Goal: Use online tool/utility: Utilize a website feature to perform a specific function

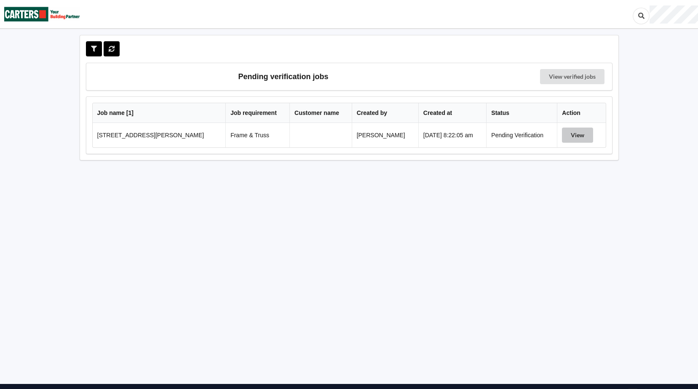
click at [576, 137] on button "View" at bounding box center [577, 135] width 31 height 15
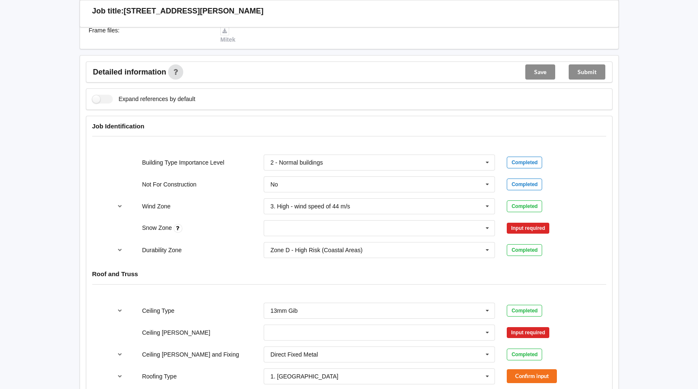
scroll to position [295, 0]
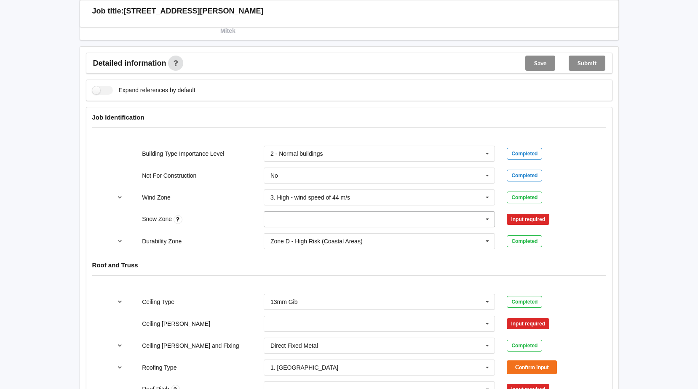
click at [488, 217] on icon at bounding box center [487, 220] width 13 height 16
click at [278, 235] on span "N0" at bounding box center [275, 235] width 8 height 7
click at [515, 218] on button "Confirm input" at bounding box center [531, 220] width 50 height 14
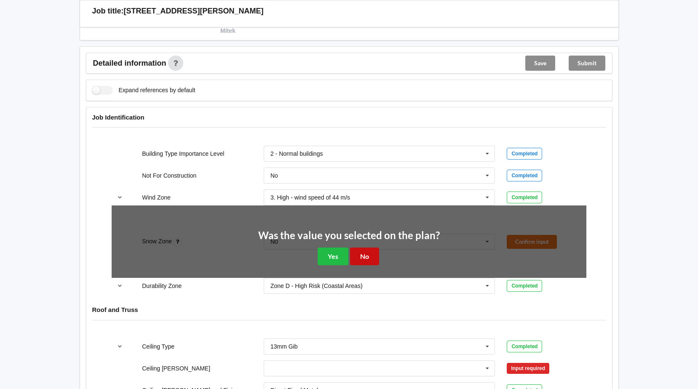
click at [352, 256] on button "No" at bounding box center [364, 256] width 29 height 17
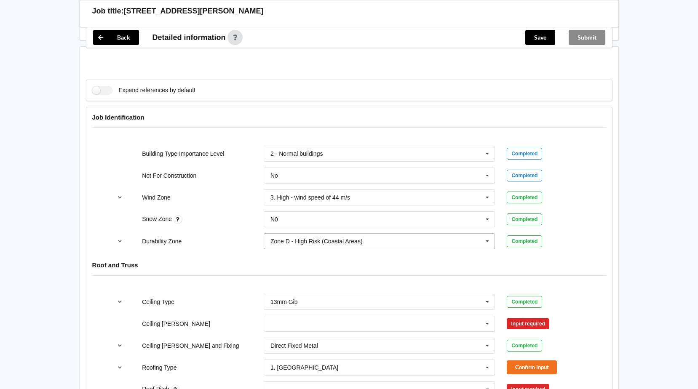
scroll to position [421, 0]
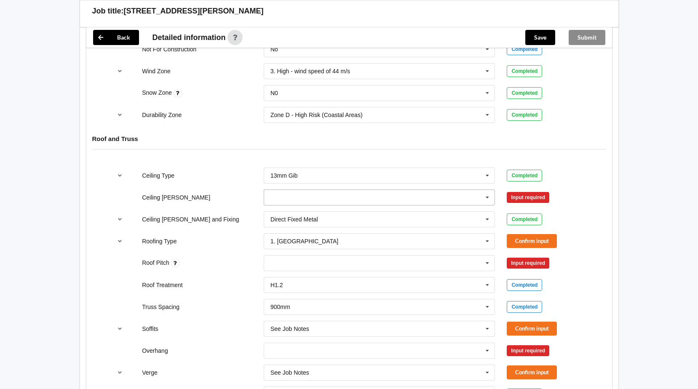
click at [490, 200] on icon at bounding box center [487, 198] width 13 height 16
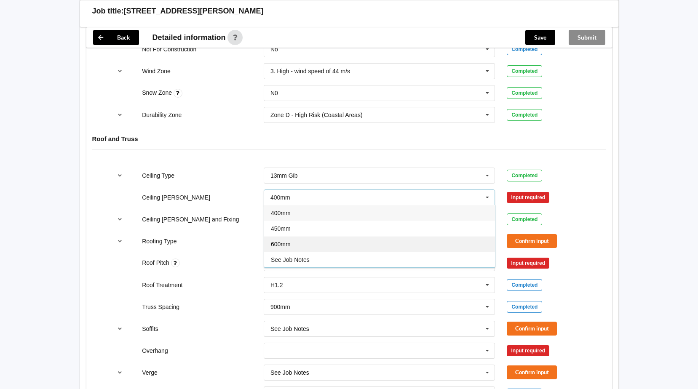
click at [278, 243] on span "600mm" at bounding box center [281, 244] width 20 height 7
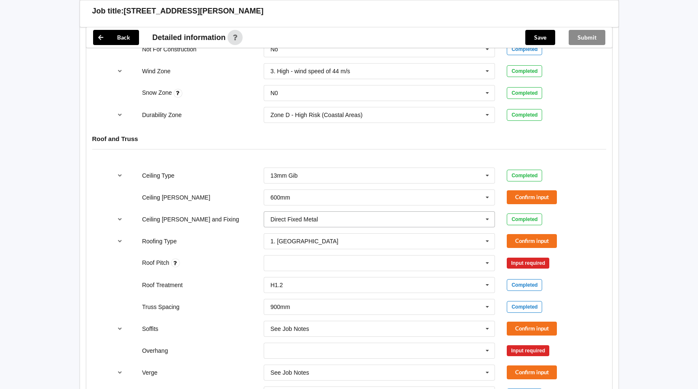
click at [485, 220] on icon at bounding box center [487, 220] width 13 height 16
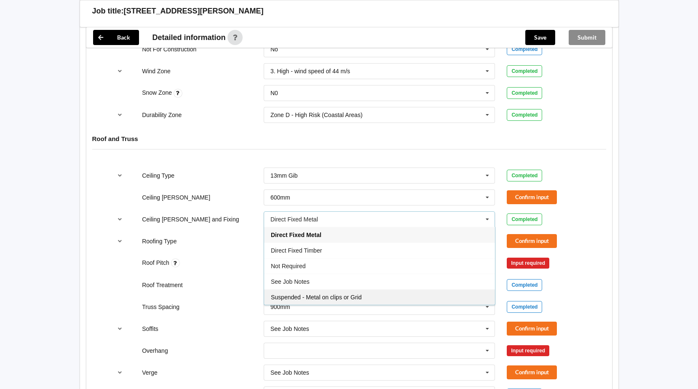
click at [306, 296] on span "Suspended - Metal on clips or Grid" at bounding box center [316, 297] width 91 height 7
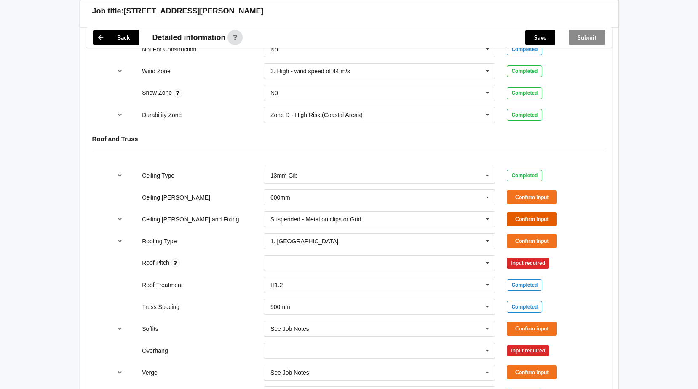
click at [534, 216] on button "Confirm input" at bounding box center [531, 219] width 50 height 14
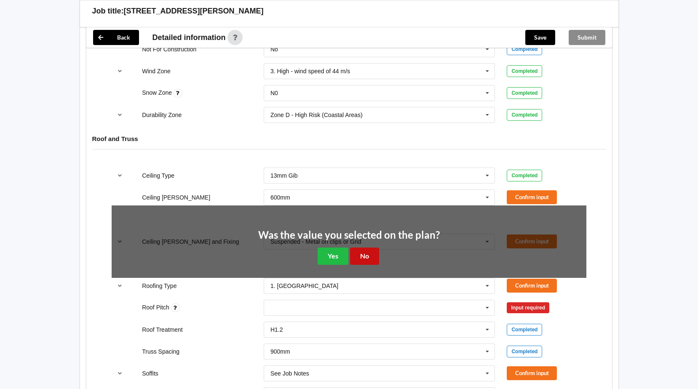
click at [367, 250] on button "No" at bounding box center [364, 256] width 29 height 17
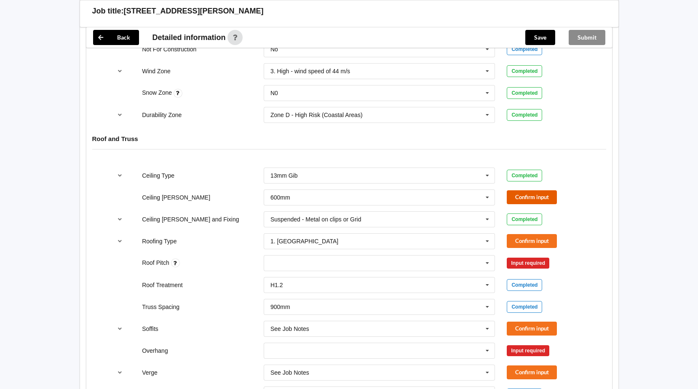
click at [524, 192] on button "Confirm input" at bounding box center [531, 197] width 50 height 14
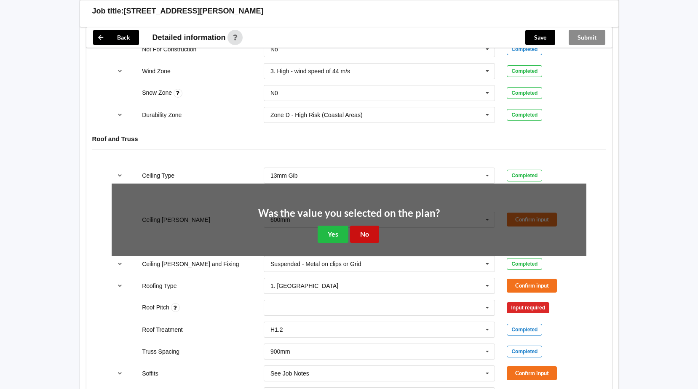
click at [365, 235] on button "No" at bounding box center [364, 234] width 29 height 17
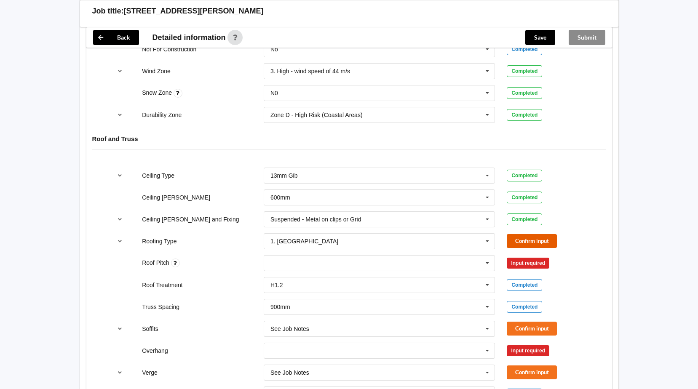
click at [519, 241] on button "Confirm input" at bounding box center [531, 241] width 50 height 14
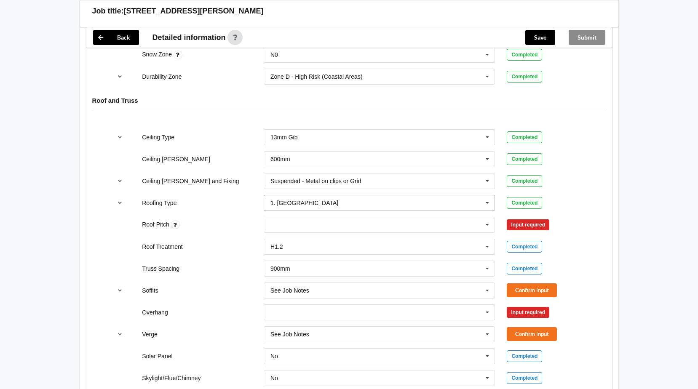
scroll to position [505, 0]
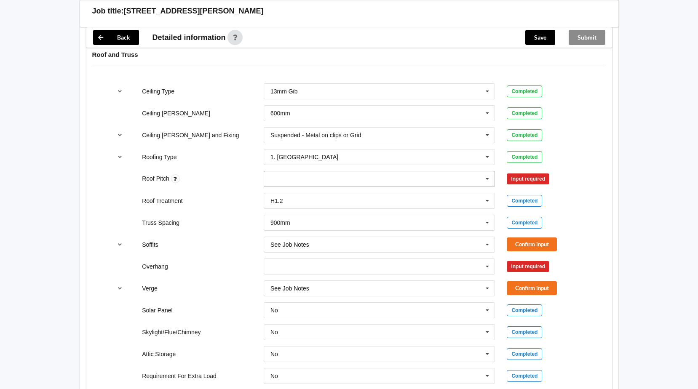
click at [488, 182] on icon at bounding box center [487, 179] width 13 height 16
click at [232, 236] on div "Soffits See Job Notes Boxed Multiple Values – See As Per Plan None Raked & Boxe…" at bounding box center [349, 245] width 486 height 28
click at [482, 245] on icon at bounding box center [487, 245] width 13 height 16
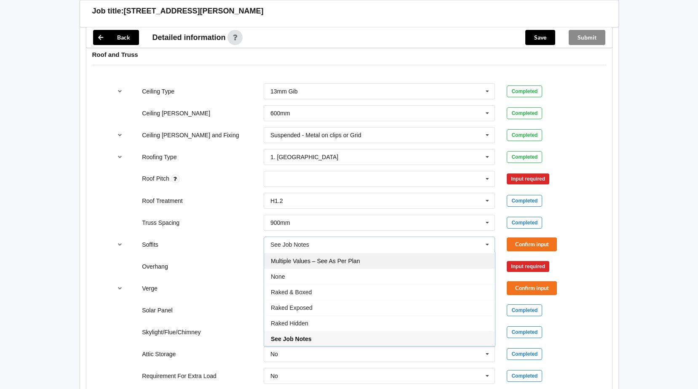
click at [281, 257] on div "Multiple Values – See As Per Plan" at bounding box center [379, 261] width 231 height 16
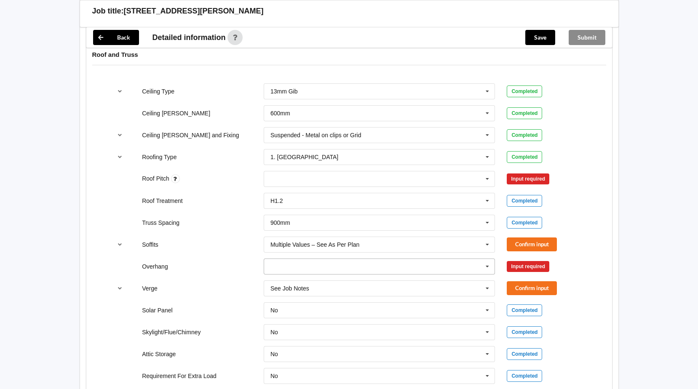
click at [490, 267] on icon at bounding box center [487, 267] width 13 height 16
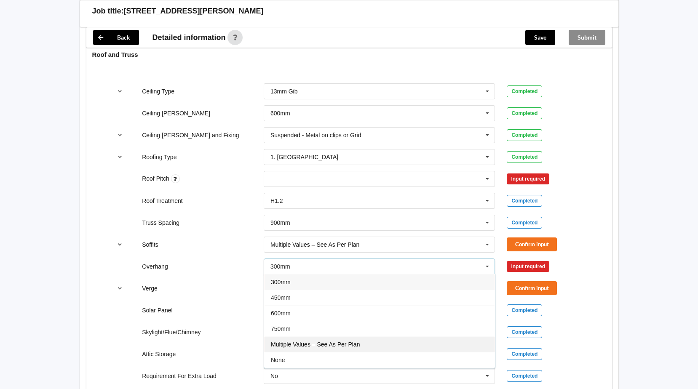
click at [273, 351] on div "Multiple Values – See As Per Plan" at bounding box center [379, 344] width 231 height 16
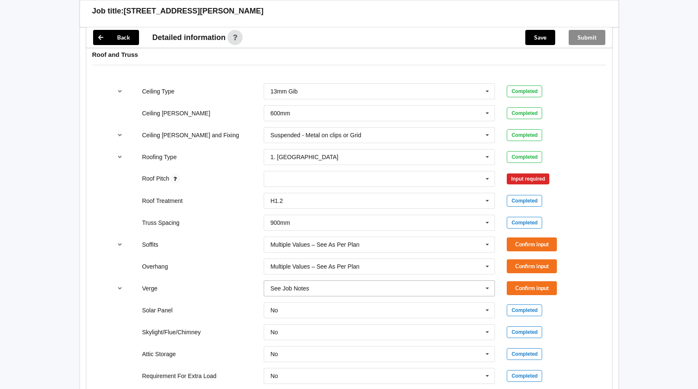
click at [487, 285] on icon at bounding box center [487, 289] width 13 height 16
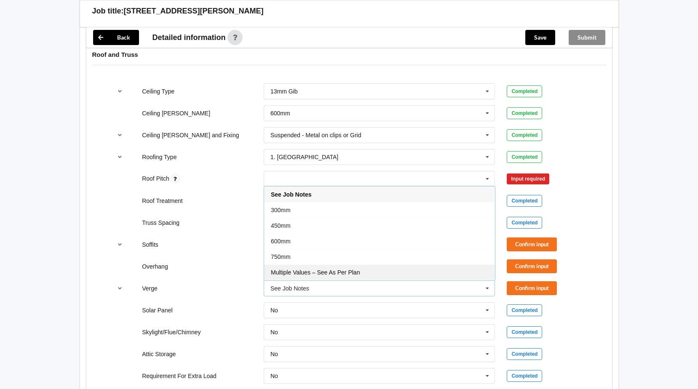
click at [325, 272] on span "Multiple Values – See As Per Plan" at bounding box center [315, 272] width 89 height 7
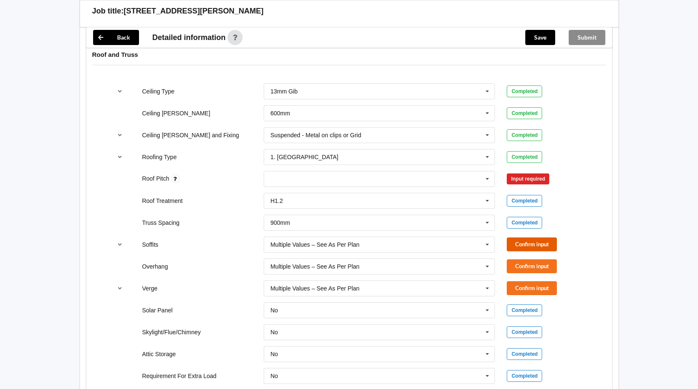
click at [523, 241] on button "Confirm input" at bounding box center [531, 244] width 50 height 14
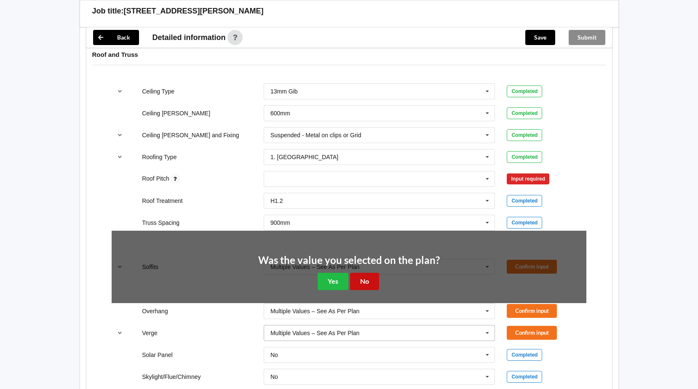
click at [371, 281] on button "No" at bounding box center [364, 281] width 29 height 17
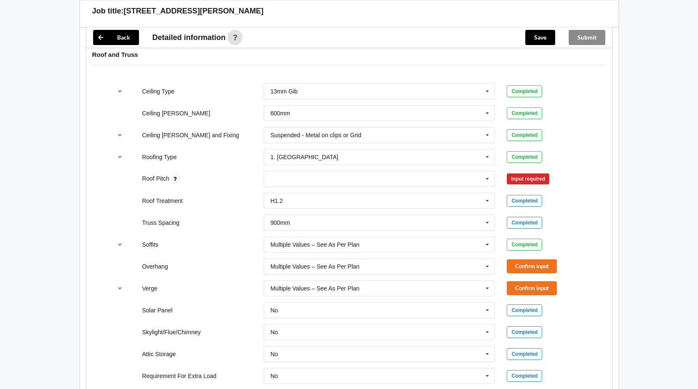
click at [561, 263] on div "Confirm input" at bounding box center [546, 266] width 80 height 14
click at [535, 263] on button "Confirm input" at bounding box center [531, 266] width 50 height 14
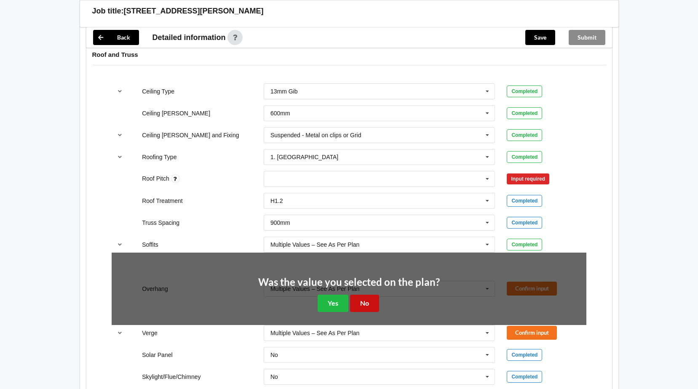
click at [374, 305] on button "No" at bounding box center [364, 303] width 29 height 17
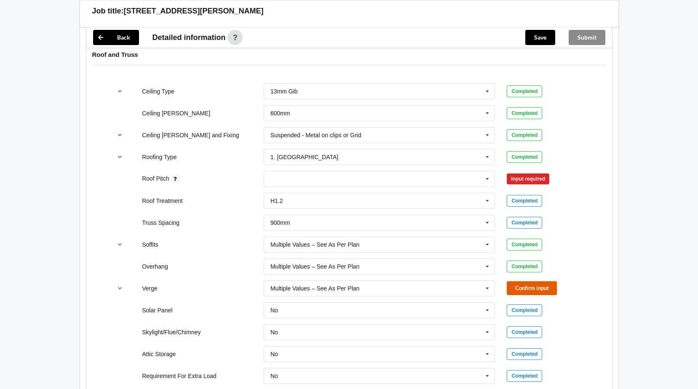
click at [545, 290] on button "Confirm input" at bounding box center [531, 288] width 50 height 14
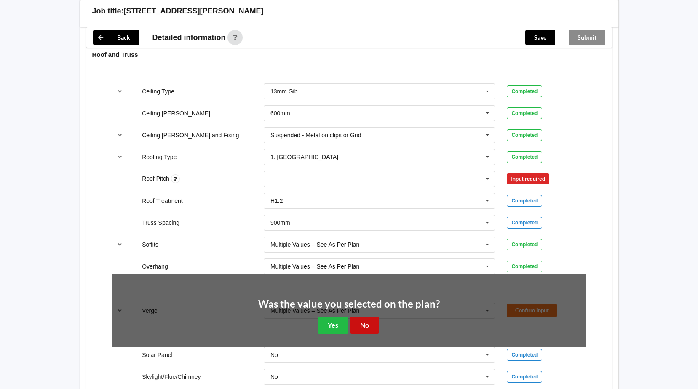
click at [364, 322] on button "No" at bounding box center [364, 325] width 29 height 17
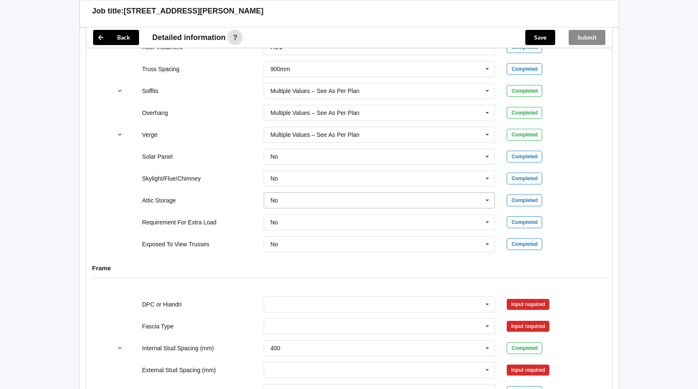
scroll to position [674, 0]
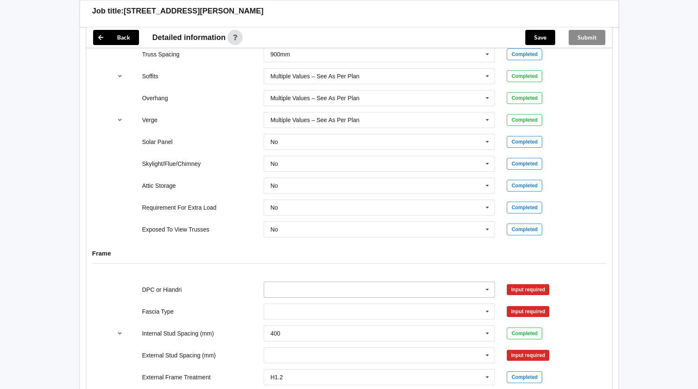
click at [482, 293] on icon at bounding box center [487, 290] width 13 height 16
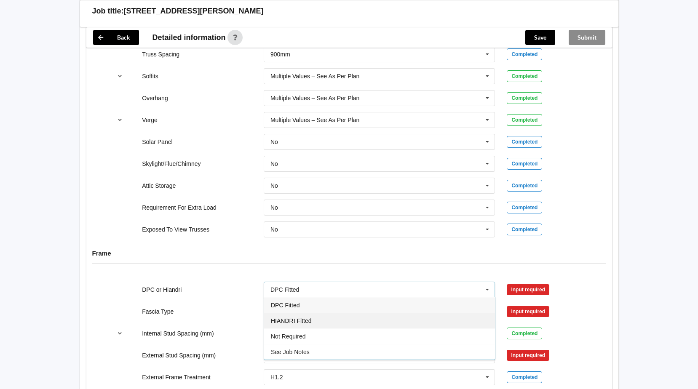
click at [297, 318] on span "HIANDRI Fitted" at bounding box center [291, 320] width 40 height 7
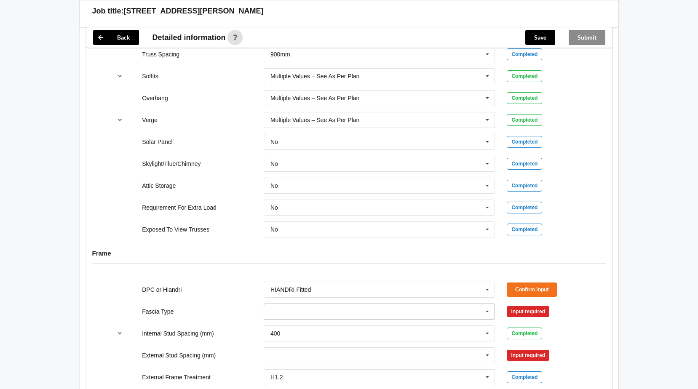
click at [373, 310] on input "text" at bounding box center [379, 311] width 231 height 15
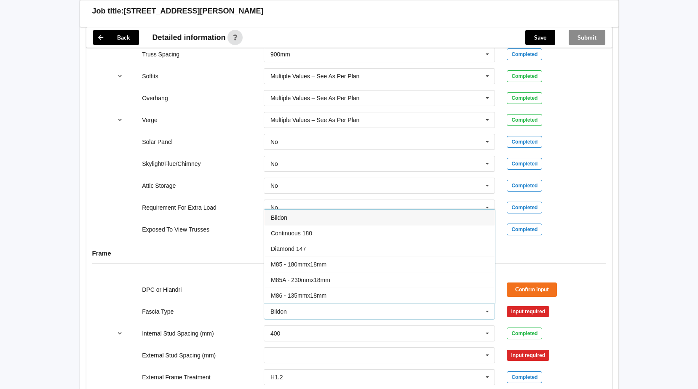
click at [294, 225] on div "Bildon" at bounding box center [379, 218] width 231 height 16
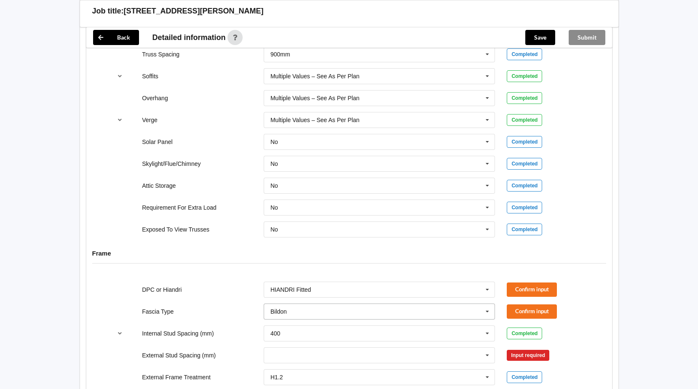
click at [486, 315] on icon at bounding box center [487, 312] width 13 height 16
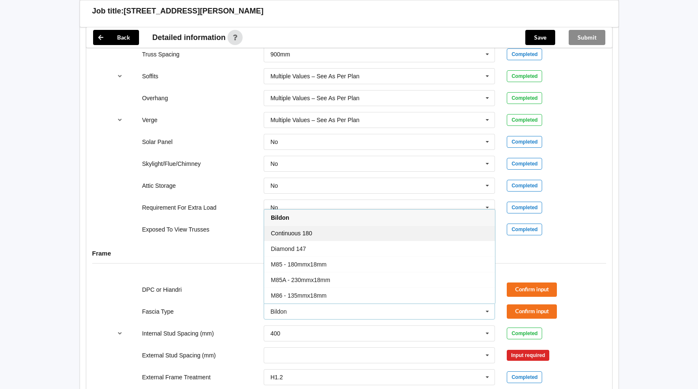
click at [293, 233] on span "Continuous 180" at bounding box center [291, 233] width 41 height 7
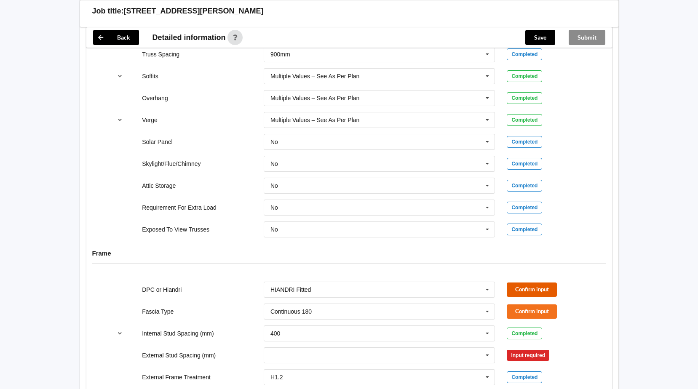
click at [523, 289] on button "Confirm input" at bounding box center [531, 289] width 50 height 14
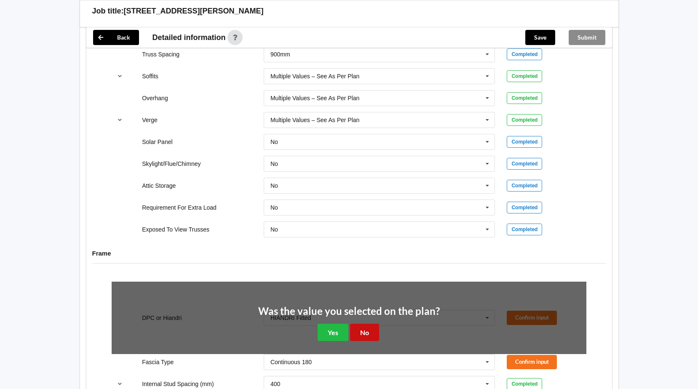
click at [357, 335] on button "No" at bounding box center [364, 332] width 29 height 17
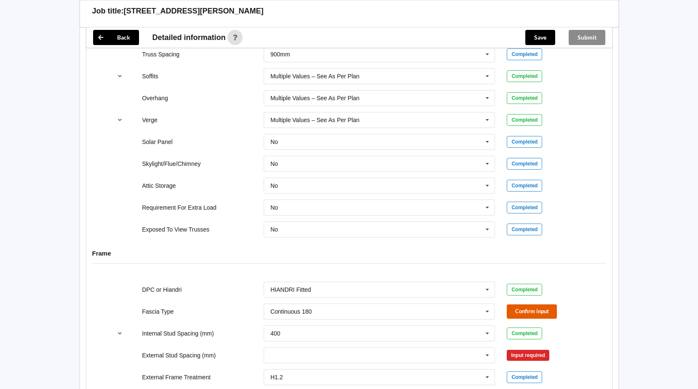
click at [525, 312] on button "Confirm input" at bounding box center [531, 311] width 50 height 14
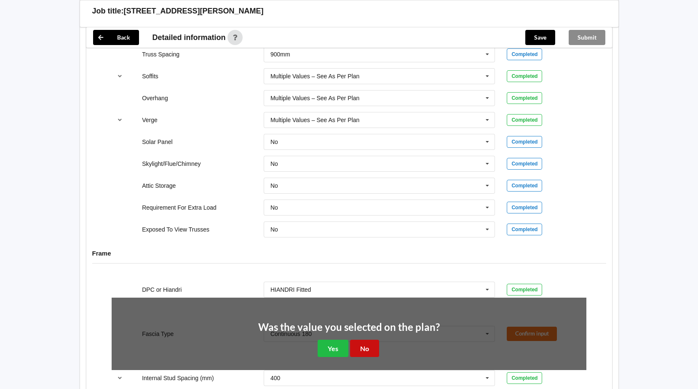
click at [367, 349] on button "No" at bounding box center [364, 348] width 29 height 17
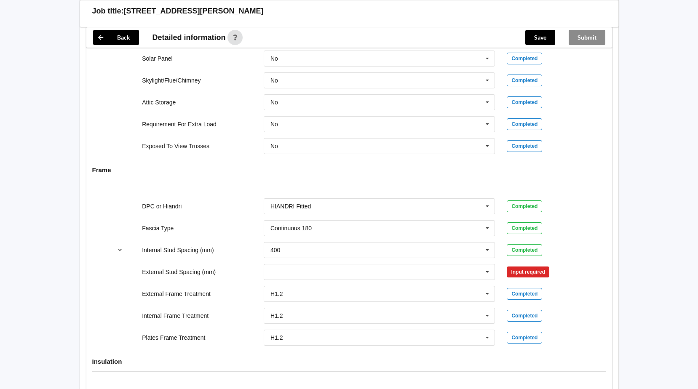
scroll to position [758, 0]
click at [489, 272] on icon at bounding box center [487, 272] width 13 height 16
click at [282, 345] on div "600" at bounding box center [379, 349] width 231 height 16
click at [529, 266] on button "Confirm input" at bounding box center [531, 271] width 50 height 14
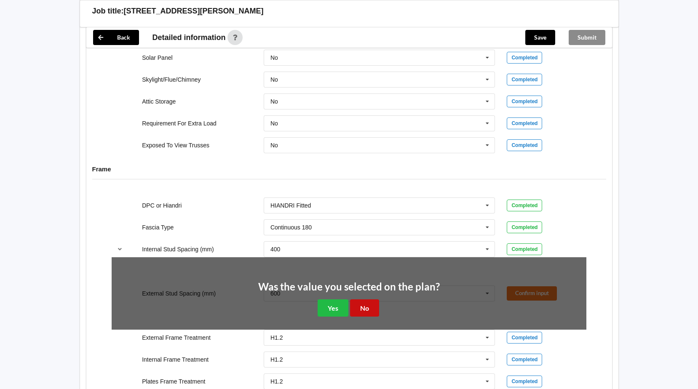
click at [363, 312] on button "No" at bounding box center [364, 307] width 29 height 17
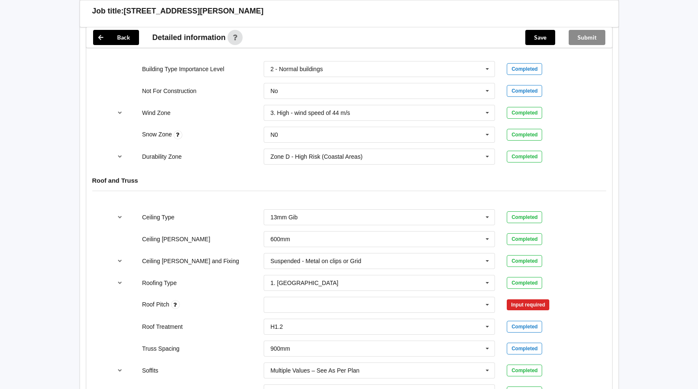
scroll to position [463, 0]
